Goal: Task Accomplishment & Management: Use online tool/utility

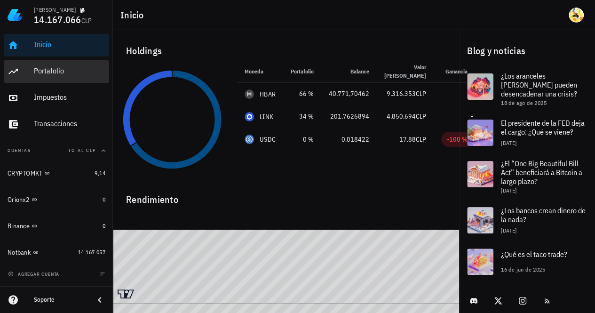
click at [61, 72] on div "Portafolio" at bounding box center [69, 70] width 71 height 9
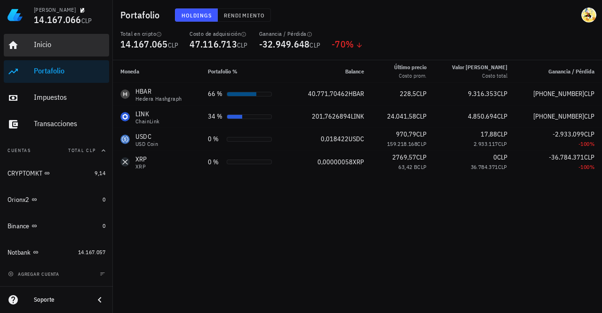
click at [56, 49] on div "Inicio" at bounding box center [69, 44] width 71 height 21
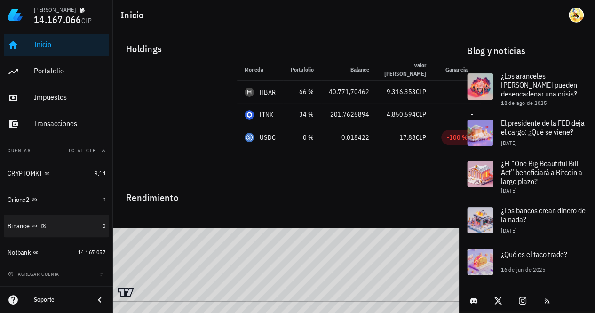
scroll to position [3, 0]
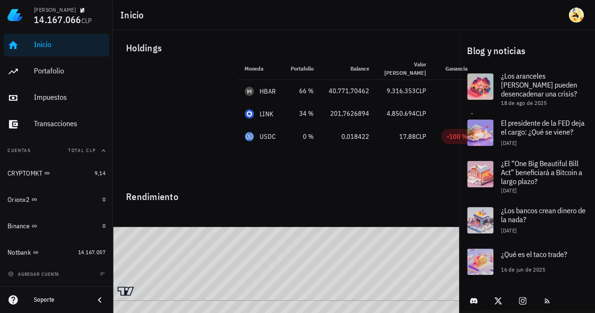
click at [14, 17] on img at bounding box center [15, 15] width 15 height 15
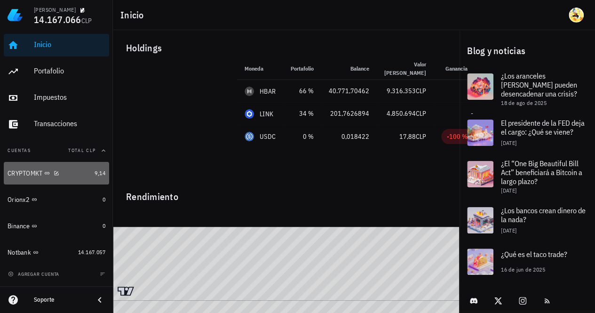
click at [72, 175] on div "CRYPTOMKT" at bounding box center [49, 173] width 83 height 9
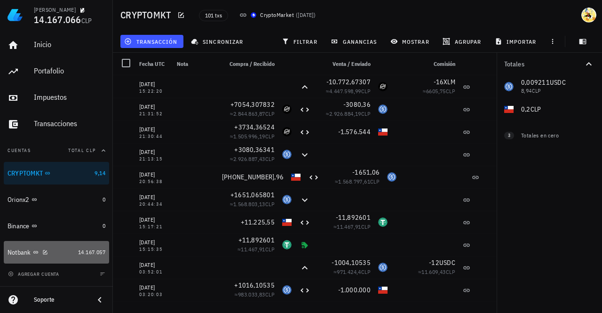
click at [69, 251] on div "Notbank" at bounding box center [41, 252] width 67 height 9
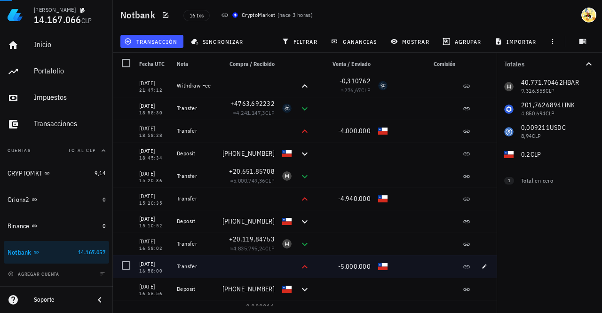
scroll to position [131, 0]
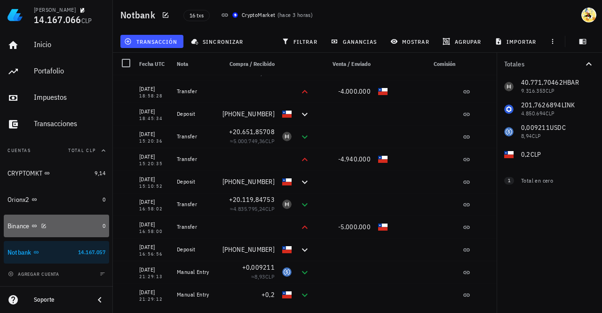
click at [80, 226] on div "Binance" at bounding box center [53, 226] width 91 height 9
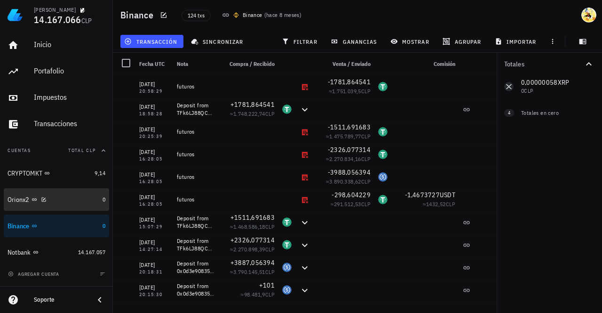
click at [86, 204] on div "Orionx2" at bounding box center [53, 200] width 91 height 20
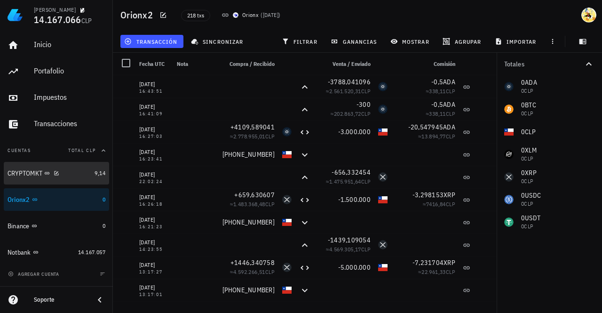
click at [76, 177] on div "CRYPTOMKT" at bounding box center [49, 173] width 83 height 9
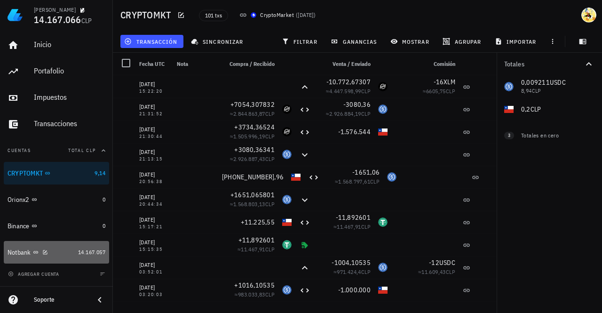
click at [69, 252] on div "Notbank" at bounding box center [41, 252] width 67 height 9
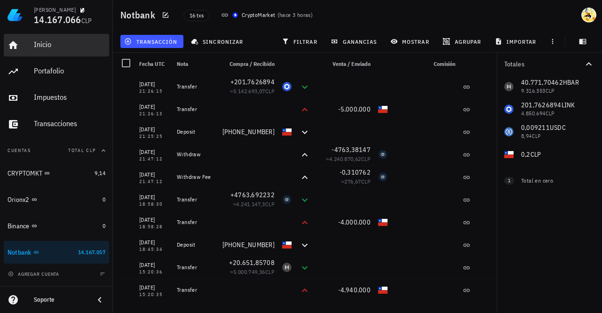
click at [65, 46] on div "Inicio" at bounding box center [69, 44] width 71 height 9
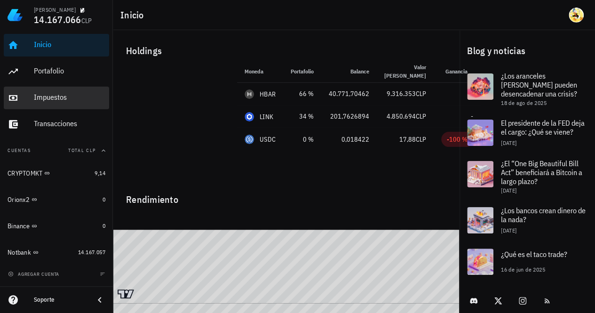
click at [57, 99] on div "Impuestos" at bounding box center [69, 97] width 71 height 9
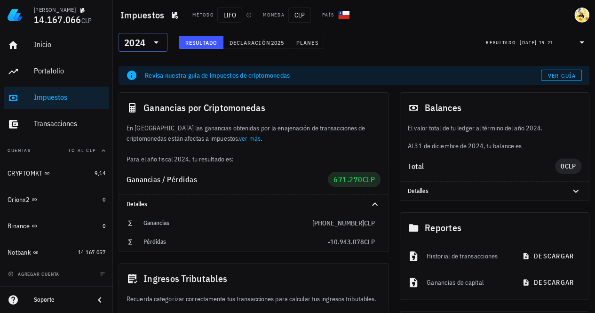
click at [154, 44] on icon at bounding box center [156, 42] width 11 height 11
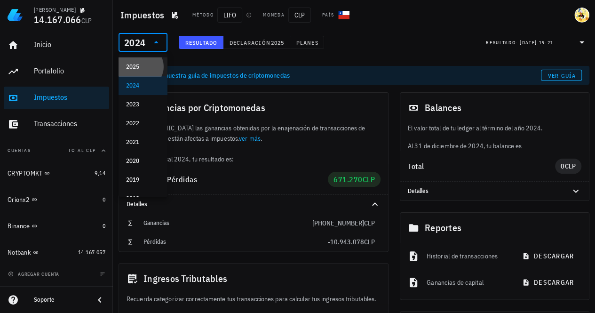
click at [139, 64] on div "2025" at bounding box center [143, 67] width 34 height 8
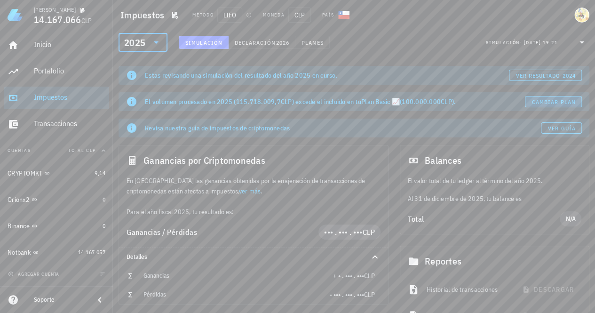
click at [556, 103] on span "Cambiar plan" at bounding box center [553, 101] width 44 height 7
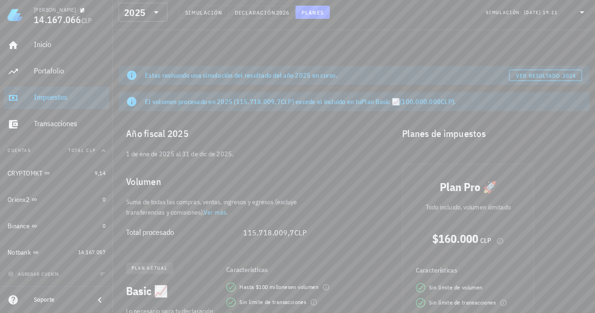
scroll to position [94, 0]
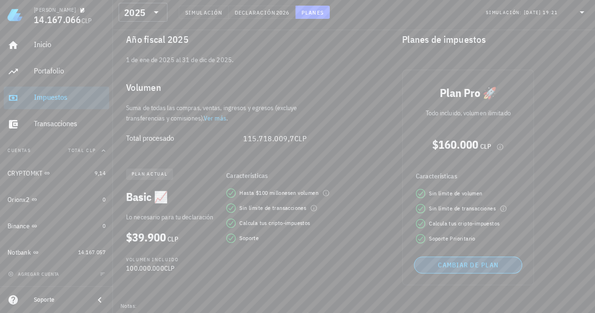
click at [476, 265] on span "Cambiar de plan" at bounding box center [468, 265] width 100 height 8
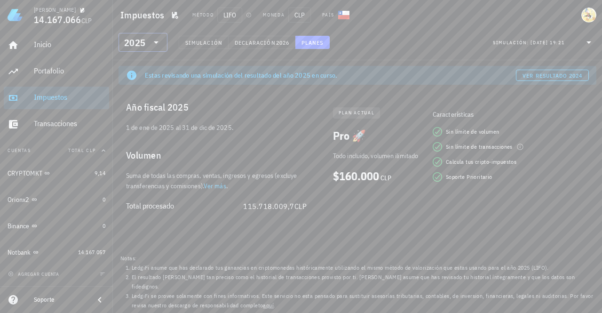
click at [151, 48] on div "2025" at bounding box center [143, 42] width 38 height 19
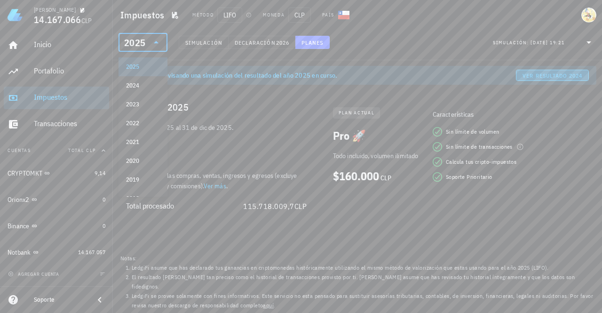
click at [526, 78] on span "ver resultado 2024" at bounding box center [552, 75] width 60 height 7
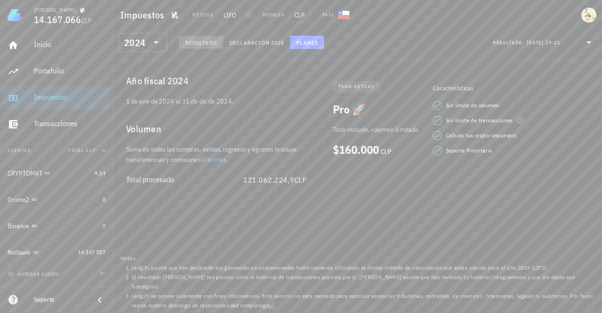
click at [209, 42] on span "Resultado" at bounding box center [201, 42] width 32 height 7
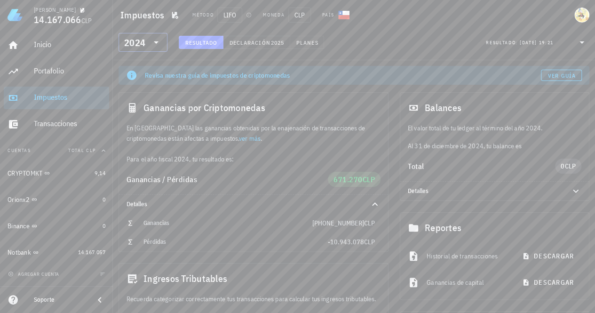
click at [157, 47] on icon at bounding box center [156, 42] width 11 height 11
click at [145, 69] on div "2025" at bounding box center [143, 67] width 34 height 8
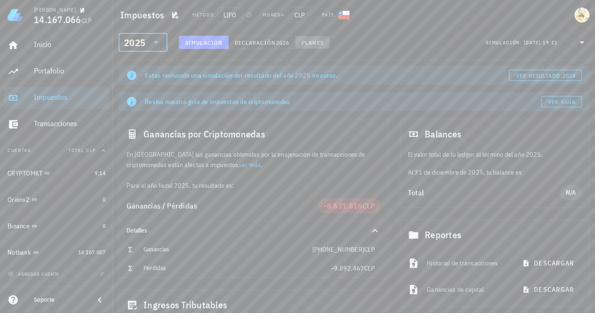
click at [314, 45] on span "Planes" at bounding box center [312, 42] width 23 height 7
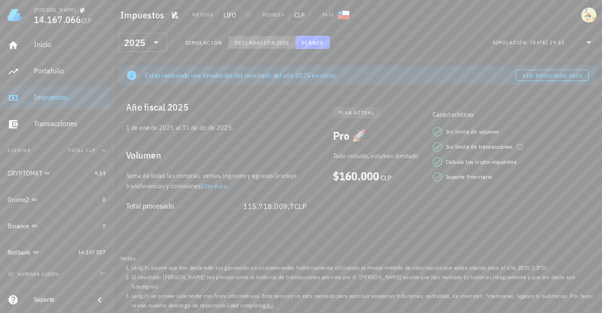
click at [264, 46] on button "Declaración 2026" at bounding box center [262, 42] width 67 height 13
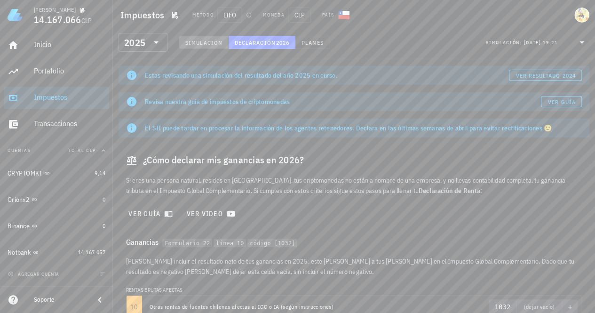
click at [211, 46] on button "Simulación" at bounding box center [204, 42] width 50 height 13
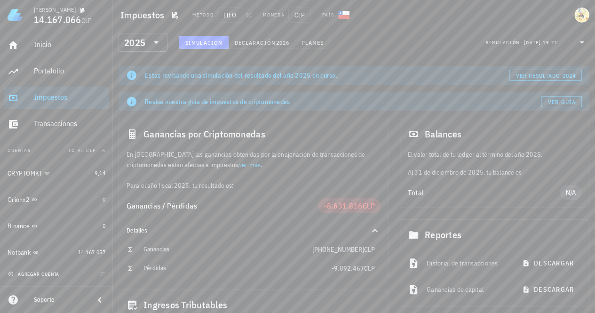
click at [51, 274] on span "agregar cuenta" at bounding box center [34, 274] width 49 height 6
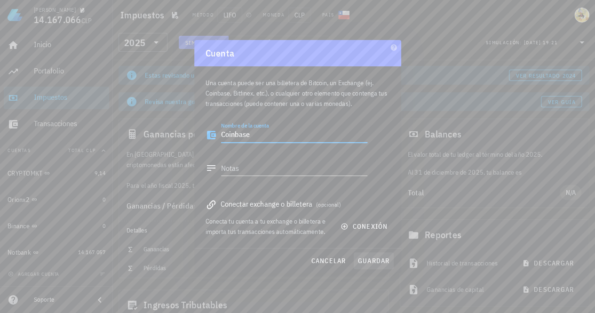
type textarea "Coinbase"
click at [367, 266] on button "guardar" at bounding box center [374, 260] width 40 height 17
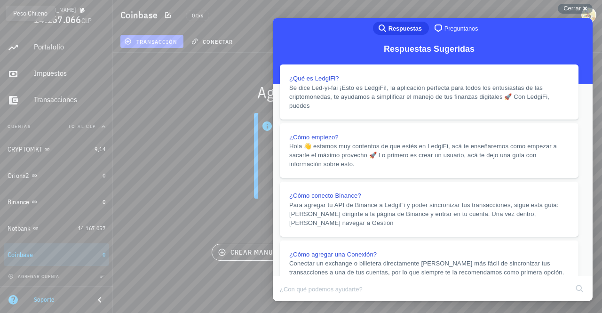
click at [290, 301] on button "Close" at bounding box center [281, 307] width 17 height 12
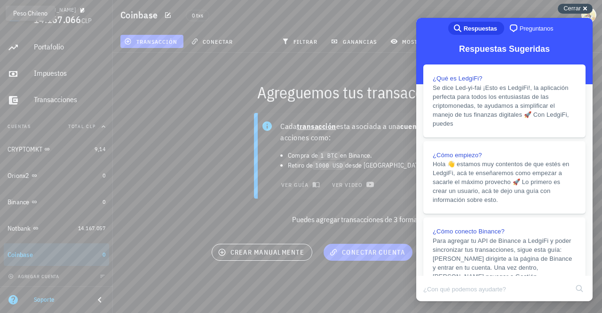
click at [572, 11] on span "Cerrar" at bounding box center [571, 8] width 17 height 7
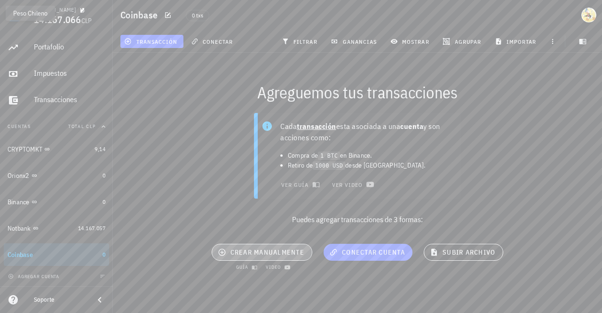
click at [265, 256] on span "crear manualmente" at bounding box center [262, 252] width 85 height 8
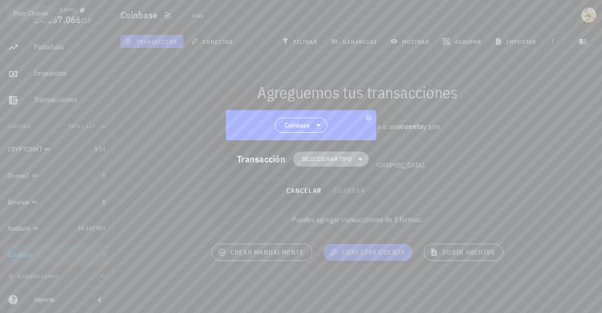
click at [329, 158] on span "Seleccionar tipo" at bounding box center [326, 158] width 49 height 9
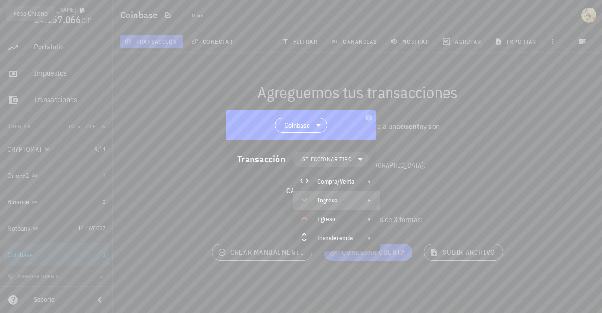
click at [340, 202] on div "Ingreso" at bounding box center [335, 201] width 37 height 8
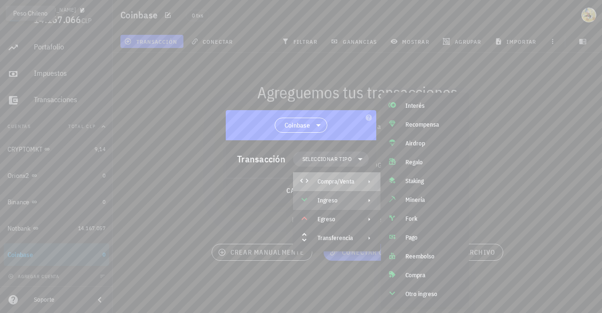
click at [336, 184] on div "Compra/Venta" at bounding box center [335, 182] width 37 height 8
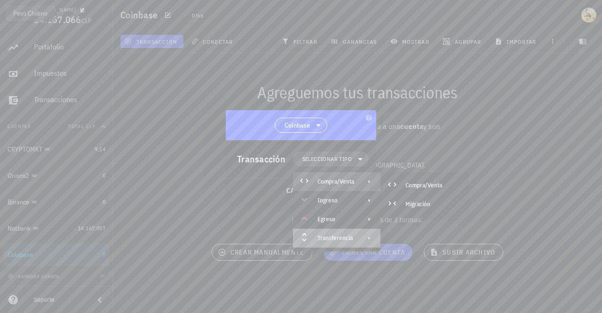
click at [357, 239] on div "Transferencia" at bounding box center [336, 238] width 87 height 19
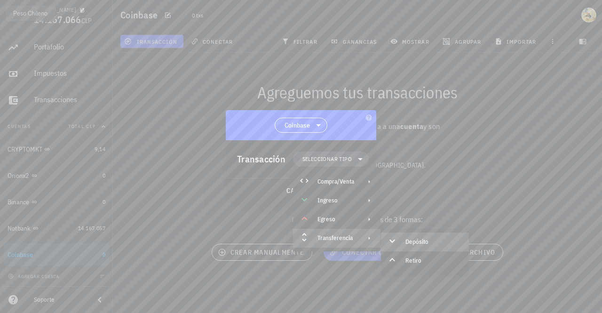
click at [416, 238] on div "Depósito" at bounding box center [433, 242] width 56 height 8
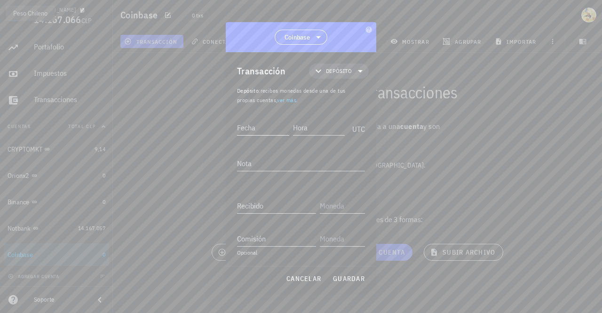
click at [281, 127] on input "Fecha" at bounding box center [263, 127] width 52 height 15
type input "2025-01-01"
click at [324, 125] on input "Hora" at bounding box center [319, 127] width 50 height 15
type input "00:07:25"
click at [288, 208] on input "Recibido" at bounding box center [276, 205] width 79 height 15
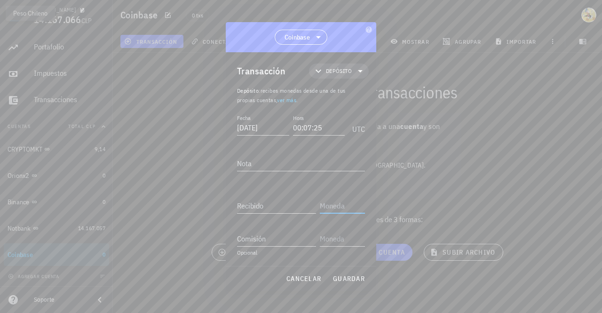
click at [337, 204] on input "text" at bounding box center [341, 205] width 43 height 15
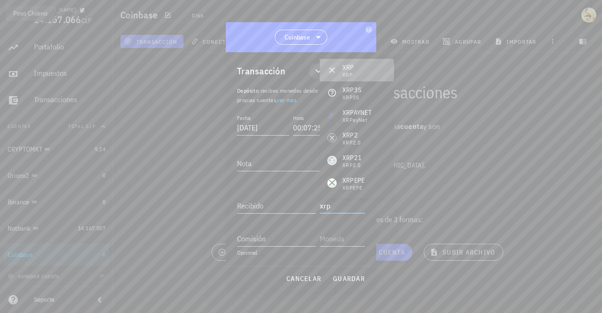
click at [363, 66] on div "XRP XRP" at bounding box center [357, 70] width 74 height 23
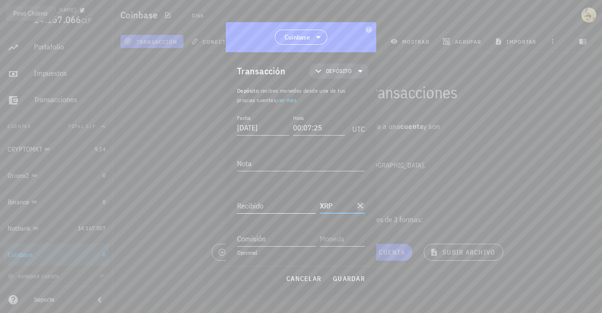
type input "XRP"
click at [248, 204] on div "Recibido" at bounding box center [276, 205] width 79 height 15
type input "4.232"
click at [345, 277] on span "guardar" at bounding box center [349, 278] width 32 height 8
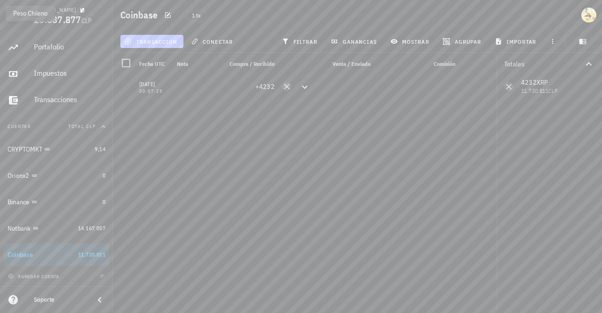
click at [156, 40] on span "transacción" at bounding box center [151, 42] width 51 height 8
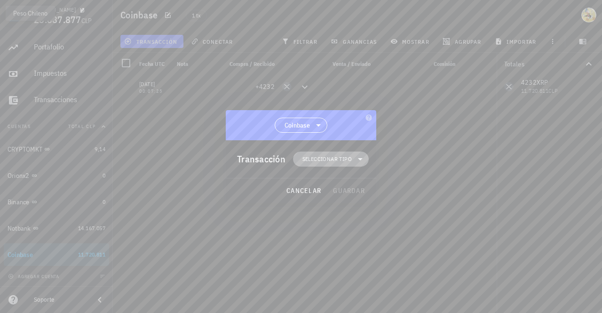
click at [320, 161] on span "Seleccionar tipo" at bounding box center [326, 158] width 49 height 9
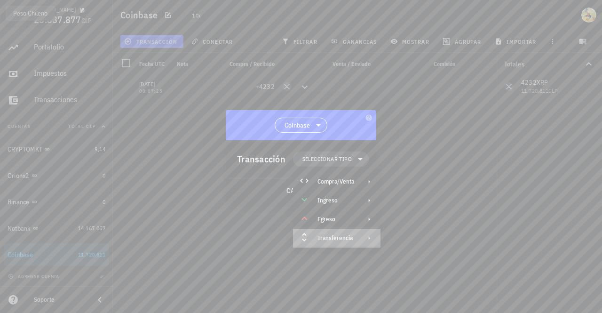
click at [337, 235] on div "Transferencia" at bounding box center [335, 238] width 37 height 8
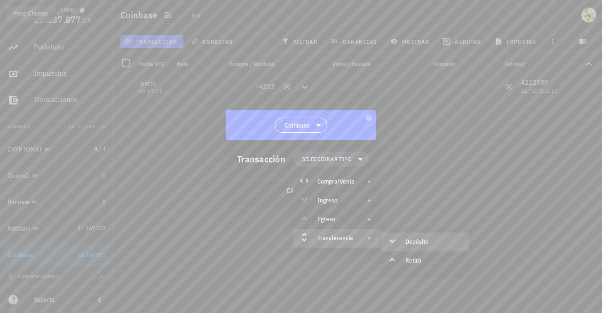
click at [409, 242] on div "Depósito" at bounding box center [433, 242] width 56 height 8
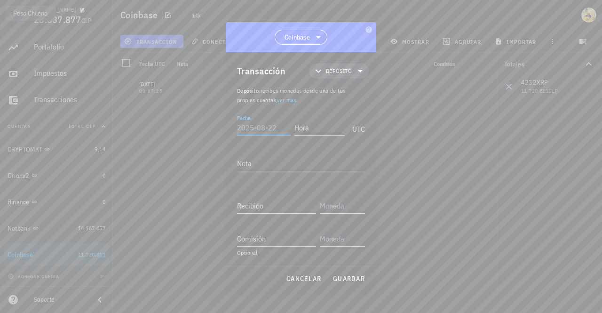
click at [268, 126] on input "Fecha" at bounding box center [264, 127] width 54 height 15
type input "2025-01-01"
click at [326, 132] on input "Hora" at bounding box center [319, 127] width 50 height 15
type input "00:07:25"
click at [341, 205] on input "text" at bounding box center [341, 205] width 43 height 15
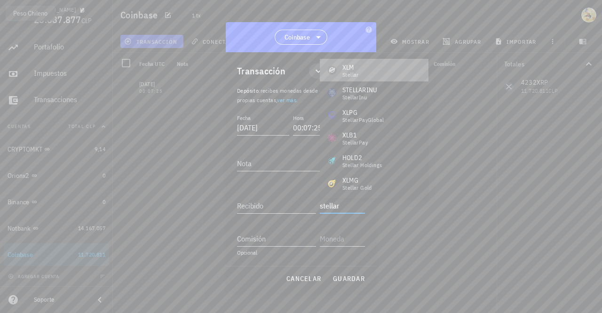
click at [377, 70] on div "XLM Stellar" at bounding box center [374, 70] width 109 height 23
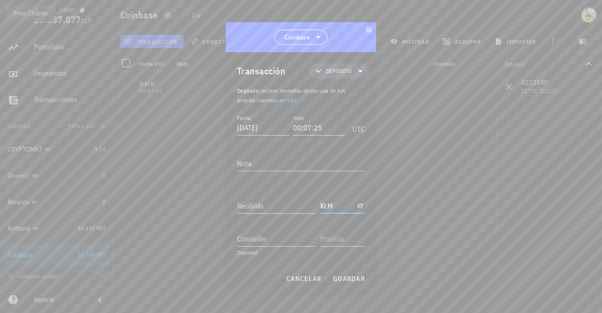
type input "XLM"
click at [274, 205] on input "Recibido" at bounding box center [276, 205] width 79 height 15
type input "1.077"
click at [357, 281] on span "guardar" at bounding box center [349, 278] width 32 height 8
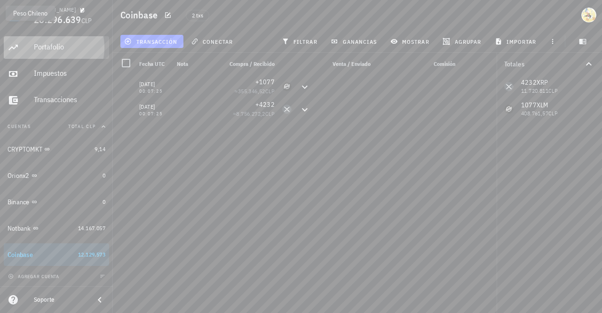
click at [55, 48] on div "Portafolio" at bounding box center [69, 46] width 71 height 9
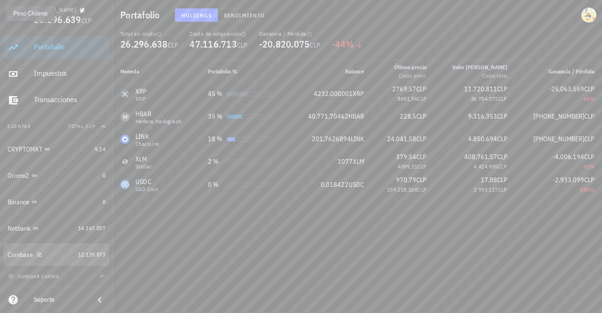
click at [65, 257] on div "Coinbase" at bounding box center [41, 254] width 67 height 9
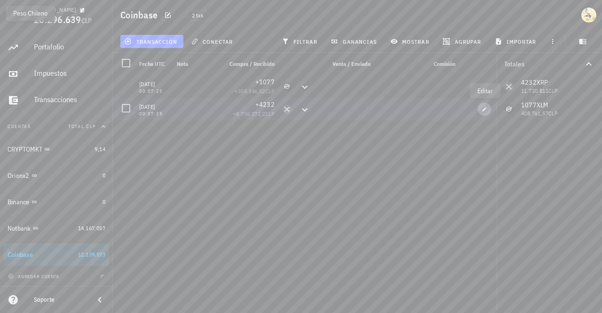
click at [485, 110] on icon "button" at bounding box center [485, 109] width 6 height 6
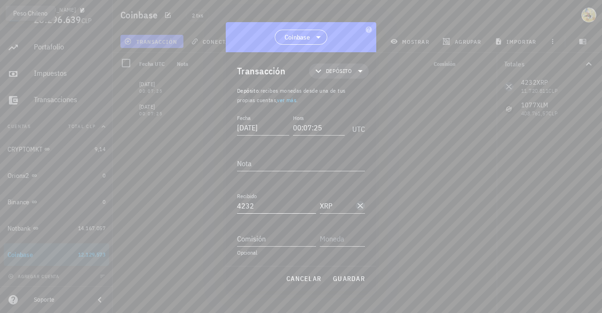
click at [248, 205] on input "4232" at bounding box center [276, 205] width 79 height 15
paste input "8,83259458"
type input "42.328,83259458"
click at [274, 128] on input "2025-01-01" at bounding box center [263, 127] width 52 height 15
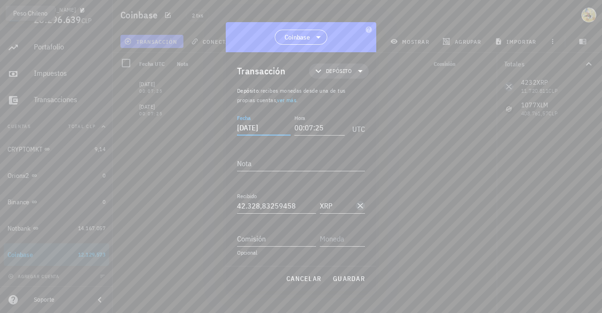
drag, startPoint x: 285, startPoint y: 128, endPoint x: 211, endPoint y: 131, distance: 74.4
click at [211, 131] on div "Ignacio 26.296.639 CLP Inicio Portafolio Impuestos Transacciones Cuentas Total …" at bounding box center [301, 156] width 602 height 313
click at [349, 279] on span "guardar" at bounding box center [349, 278] width 32 height 8
type input "2025-01-01"
type input "4.232"
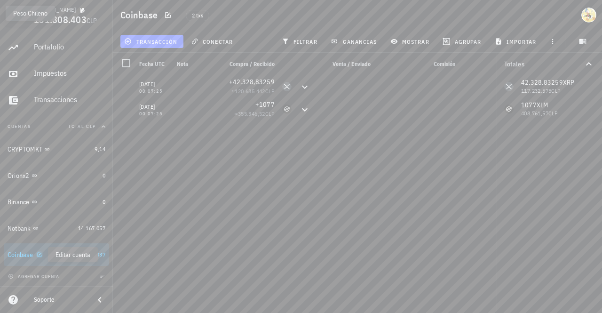
click at [42, 255] on icon "button" at bounding box center [40, 254] width 4 height 4
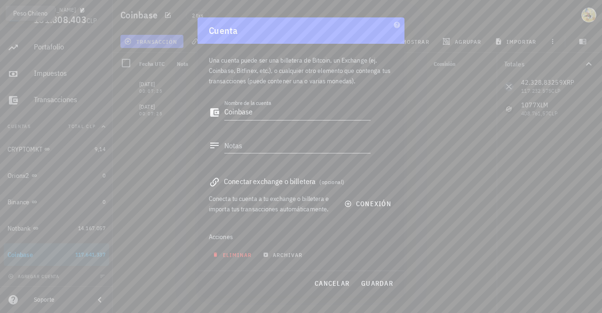
click at [231, 254] on span "eliminar" at bounding box center [232, 254] width 37 height 7
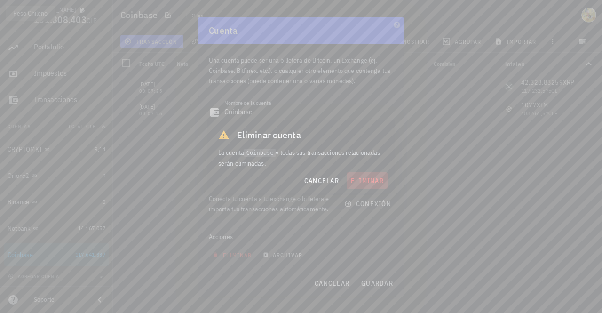
click at [375, 178] on span "eliminar" at bounding box center [366, 180] width 33 height 8
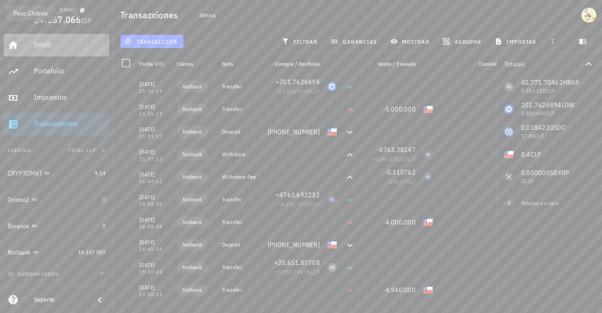
click at [44, 44] on div "Inicio" at bounding box center [69, 44] width 71 height 9
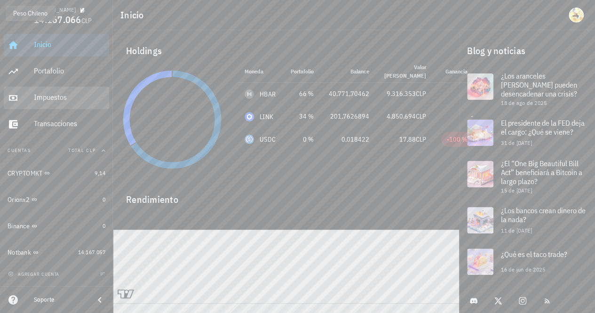
click at [51, 98] on div "Impuestos" at bounding box center [69, 97] width 71 height 9
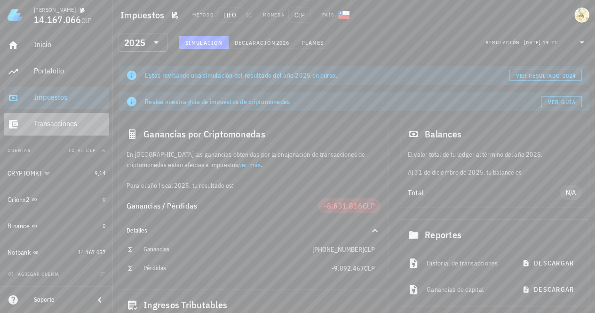
click at [72, 121] on div "Transacciones" at bounding box center [69, 123] width 71 height 9
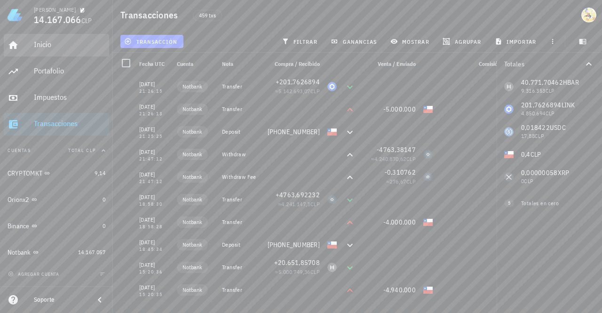
click at [50, 48] on div "Inicio" at bounding box center [69, 44] width 71 height 9
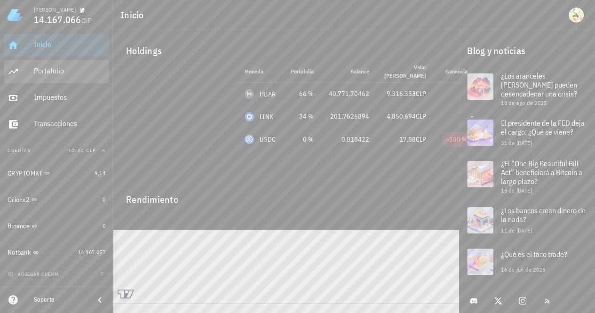
click at [52, 71] on div "Portafolio" at bounding box center [69, 70] width 71 height 9
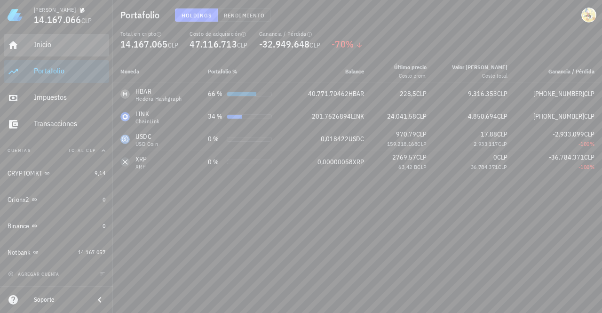
click at [52, 46] on div "Inicio" at bounding box center [69, 44] width 71 height 9
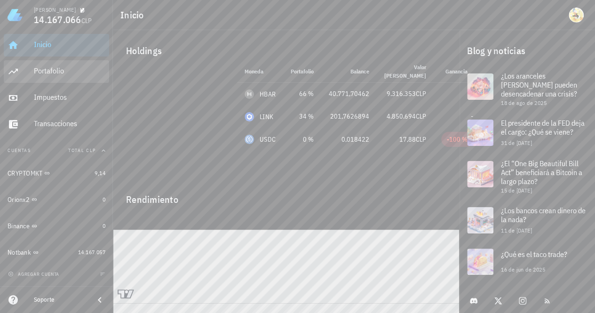
click at [62, 75] on div "Portafolio" at bounding box center [69, 70] width 71 height 9
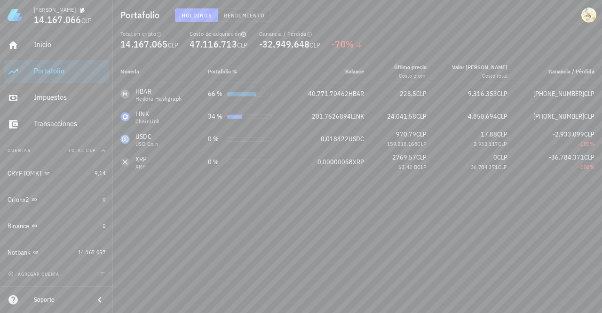
click at [246, 35] on icon "button" at bounding box center [244, 35] width 6 height 6
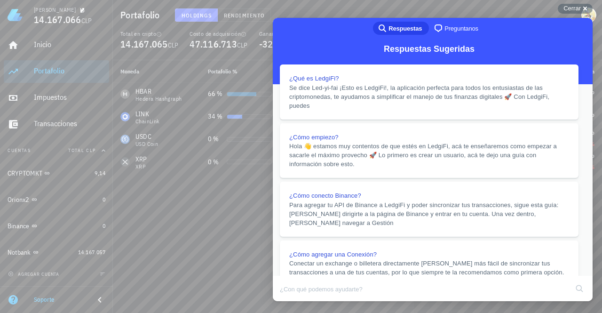
click at [290, 301] on button "Close" at bounding box center [281, 307] width 17 height 12
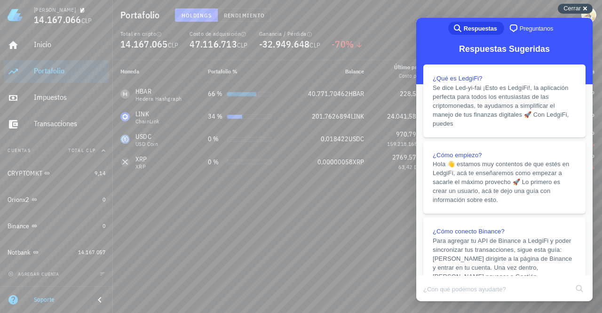
click at [575, 10] on span "Cerrar" at bounding box center [571, 8] width 17 height 7
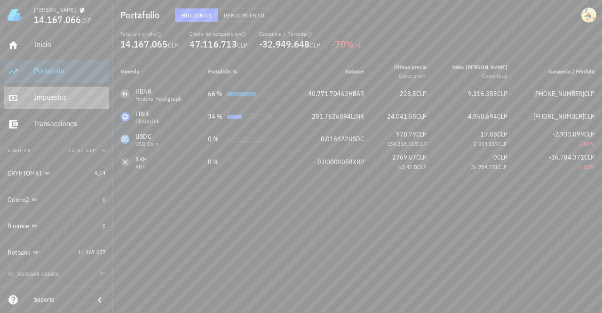
click at [61, 92] on div "Impuestos" at bounding box center [69, 97] width 71 height 21
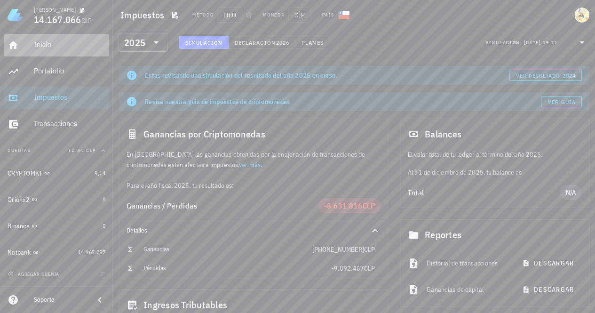
click at [48, 49] on div "Inicio" at bounding box center [69, 44] width 71 height 21
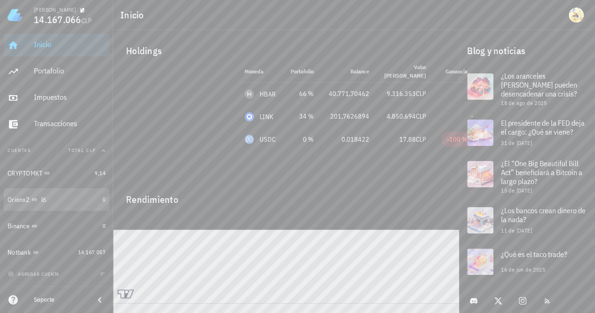
click at [78, 195] on div "Orionx2" at bounding box center [53, 199] width 91 height 9
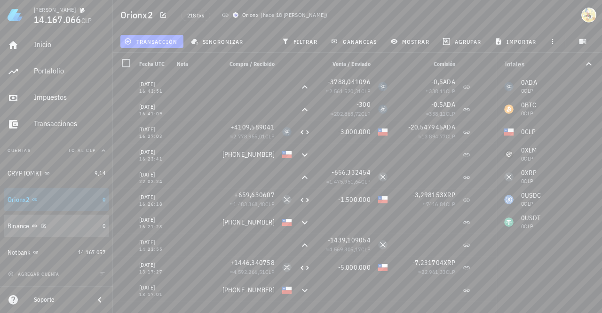
click at [70, 228] on div "Binance" at bounding box center [53, 226] width 91 height 9
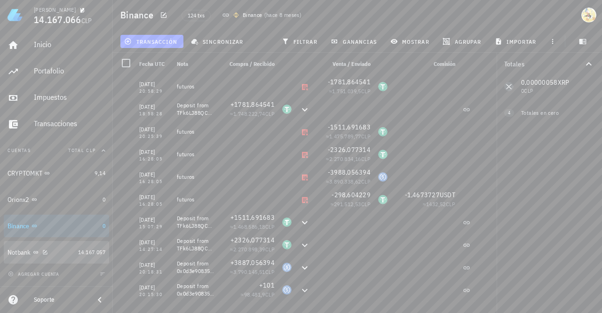
click at [71, 253] on div "Notbank" at bounding box center [41, 252] width 67 height 9
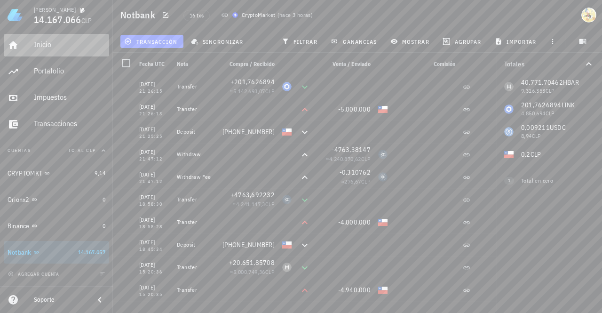
click at [49, 46] on div "Inicio" at bounding box center [69, 44] width 71 height 9
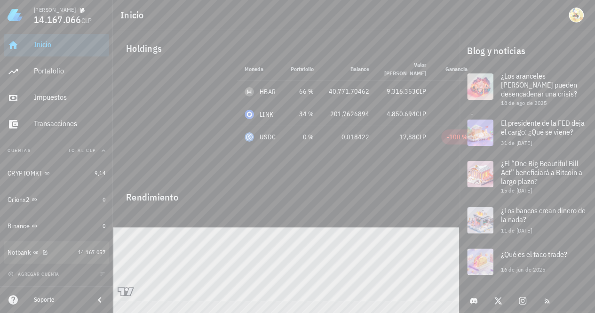
scroll to position [3, 0]
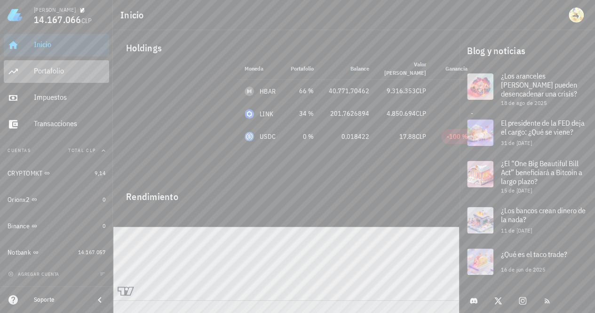
click at [59, 71] on div "Portafolio" at bounding box center [69, 70] width 71 height 9
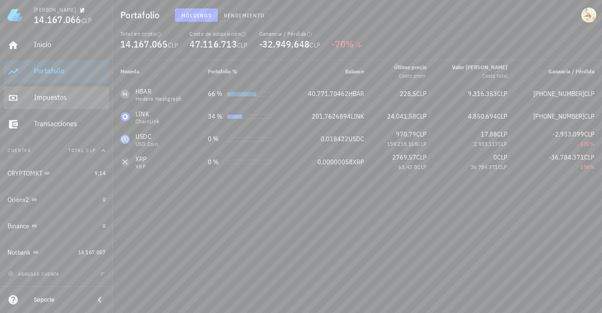
click at [73, 103] on div "Impuestos" at bounding box center [69, 97] width 71 height 21
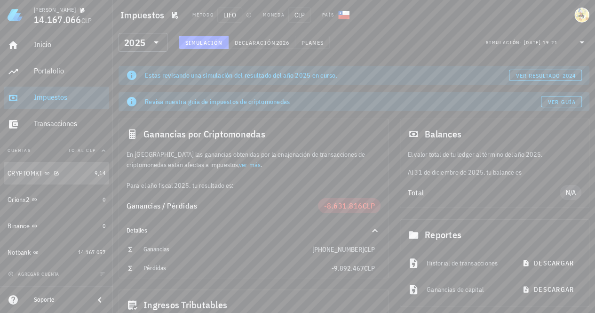
click at [71, 174] on div "CRYPTOMKT" at bounding box center [49, 173] width 83 height 9
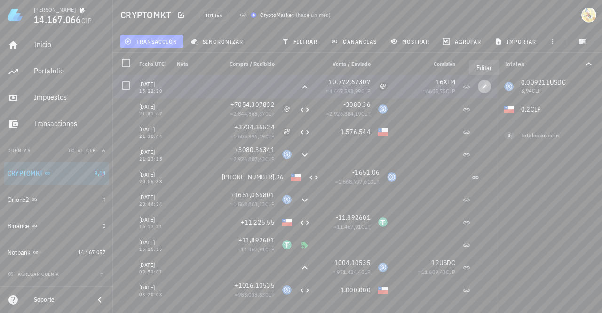
click at [486, 87] on icon "button" at bounding box center [485, 87] width 6 height 6
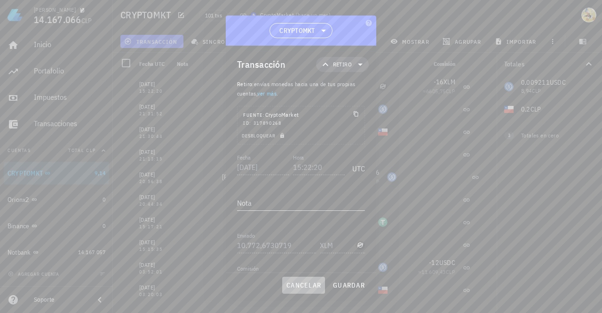
click at [313, 288] on span "cancelar" at bounding box center [303, 285] width 35 height 8
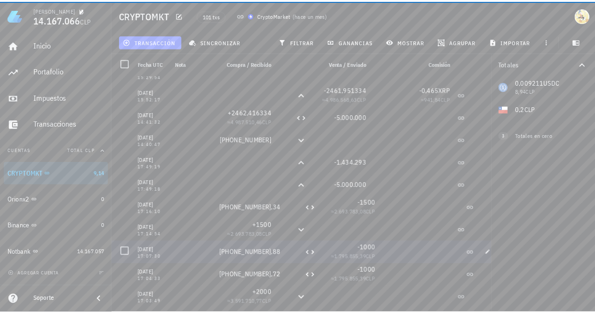
scroll to position [658, 0]
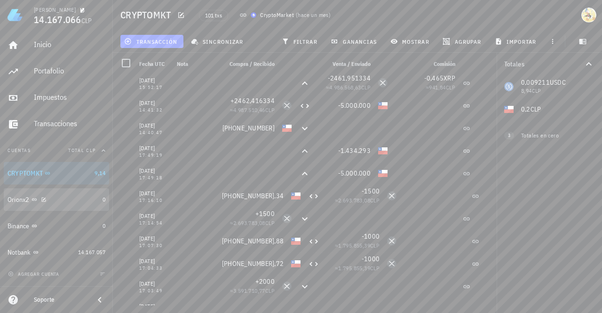
click at [71, 198] on div "Orionx2" at bounding box center [53, 199] width 91 height 9
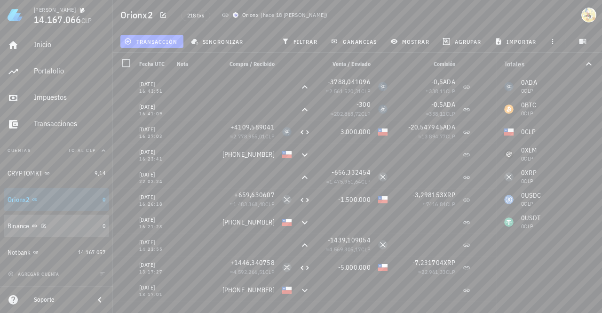
click at [84, 229] on div "Binance" at bounding box center [53, 226] width 91 height 9
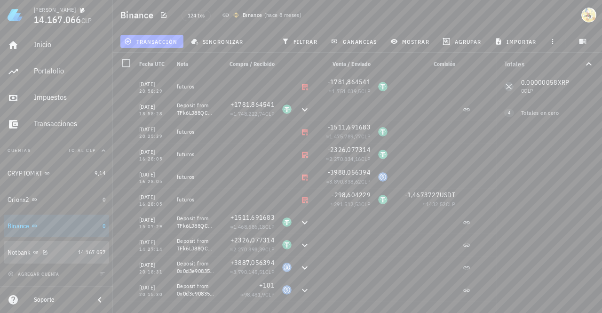
click at [61, 255] on div "Notbank" at bounding box center [41, 252] width 67 height 9
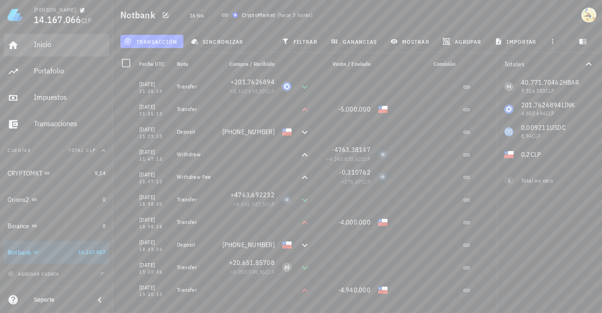
click at [47, 46] on div "Inicio" at bounding box center [69, 44] width 71 height 9
